Goal: Task Accomplishment & Management: Complete application form

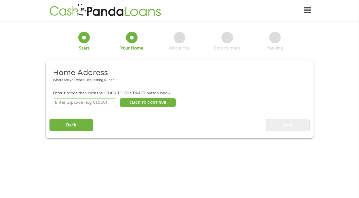
click at [93, 102] on input "number" at bounding box center [84, 102] width 63 height 9
type input "25143"
click at [135, 102] on button "CLICK TO CONTINUE" at bounding box center [148, 102] width 56 height 9
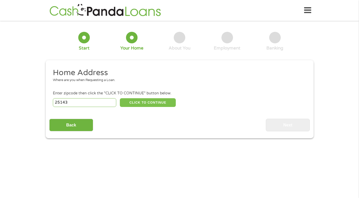
click at [135, 102] on button "CLICK TO CONTINUE" at bounding box center [148, 102] width 56 height 9
type input "25143"
type input "Nitro"
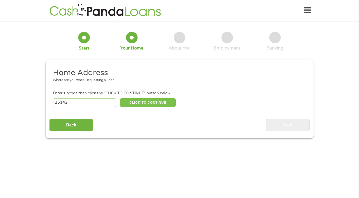
select select "[US_STATE]"
